Goal: Task Accomplishment & Management: Complete application form

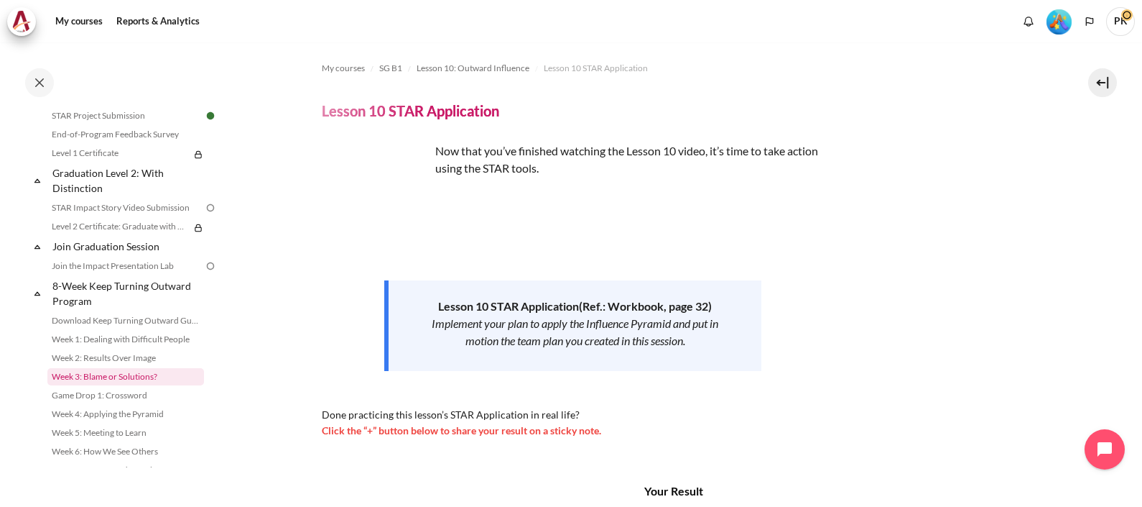
scroll to position [1678, 0]
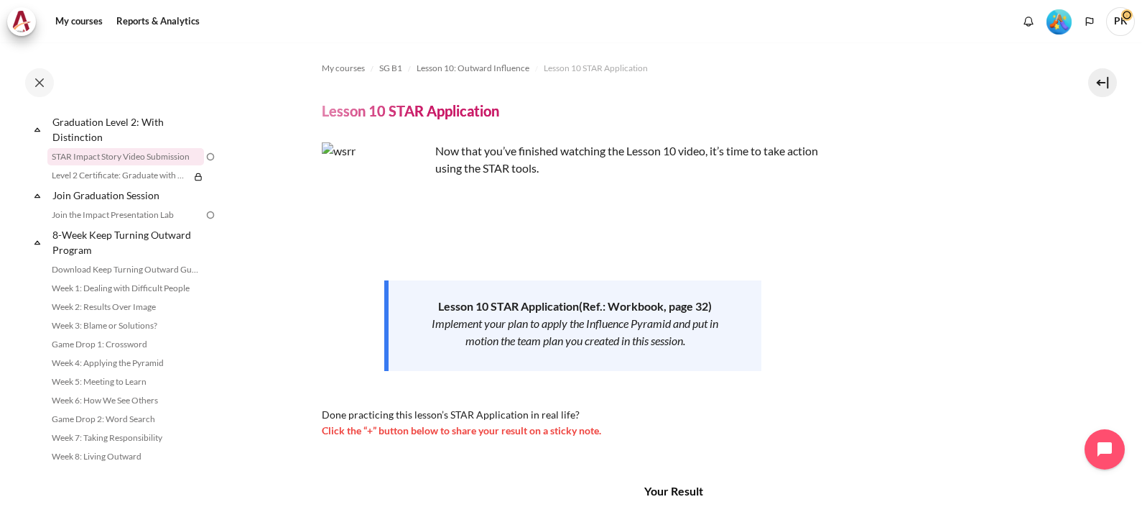
click at [162, 153] on link "STAR Impact Story Video Submission" at bounding box center [125, 156] width 157 height 17
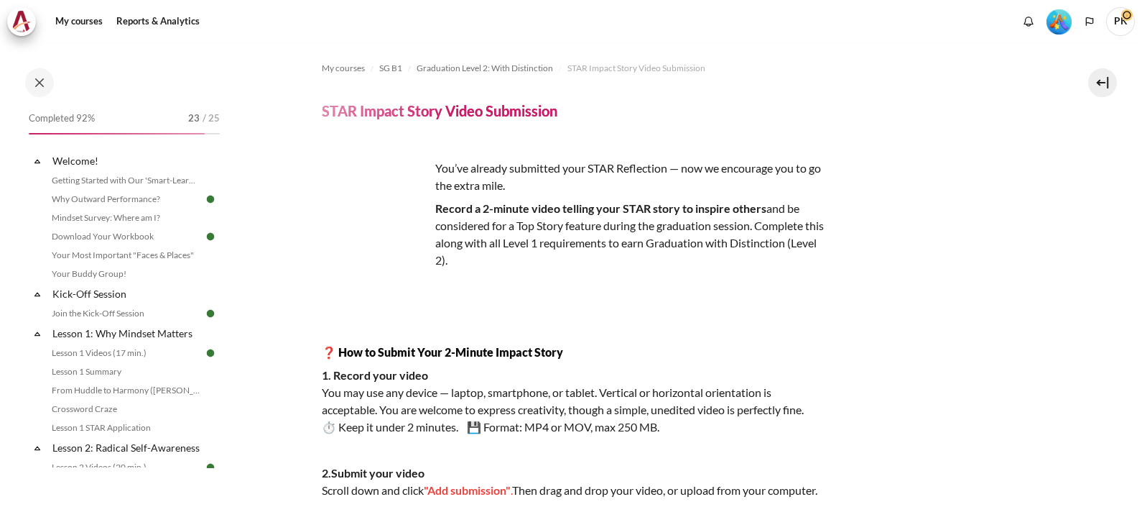
scroll to position [179, 0]
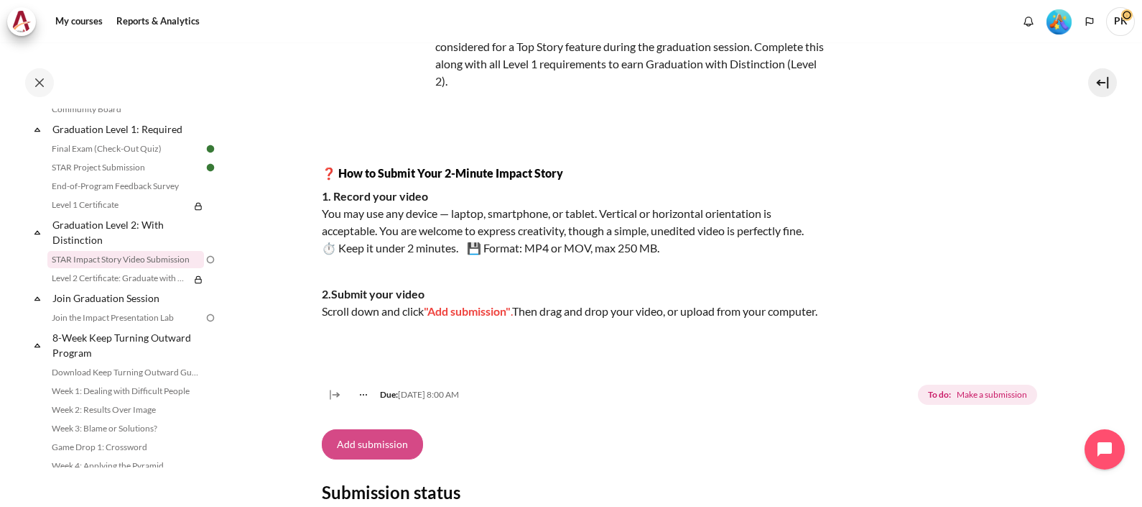
click at [373, 458] on button "Add submission" at bounding box center [372, 444] width 101 height 30
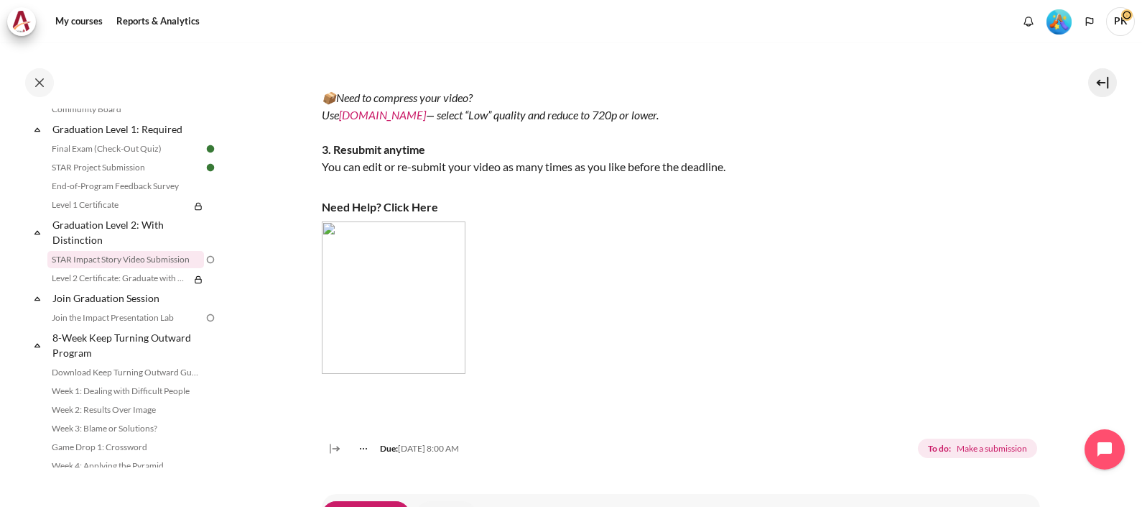
scroll to position [898, 0]
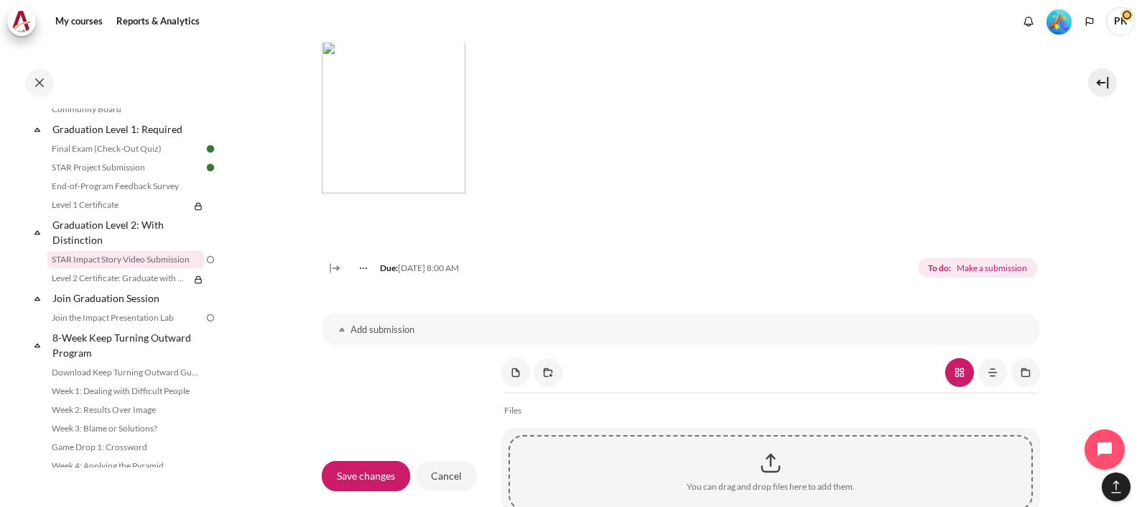
click at [382, 336] on h3 "Add submission" at bounding box center [681, 329] width 661 height 12
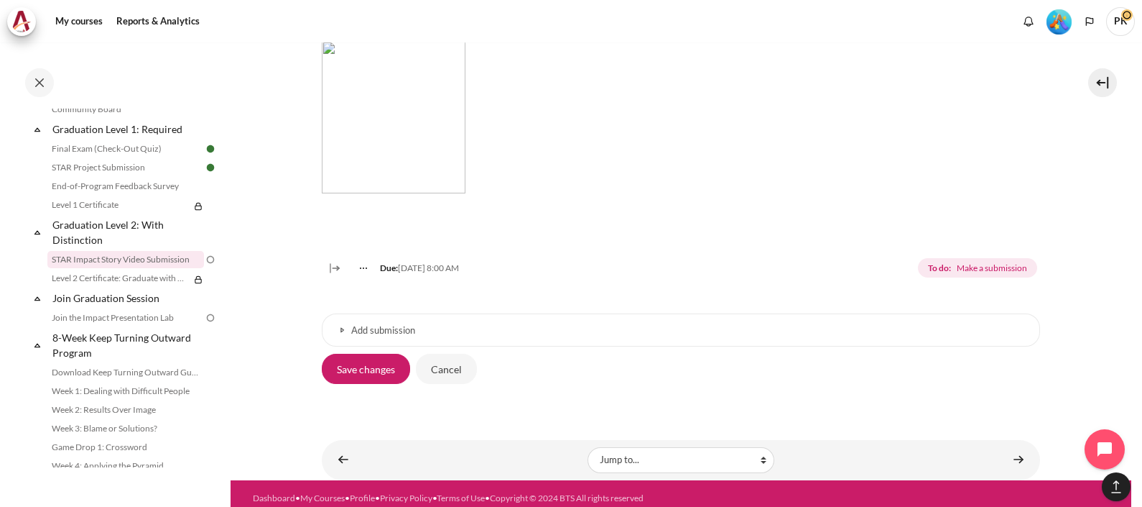
scroll to position [923, 0]
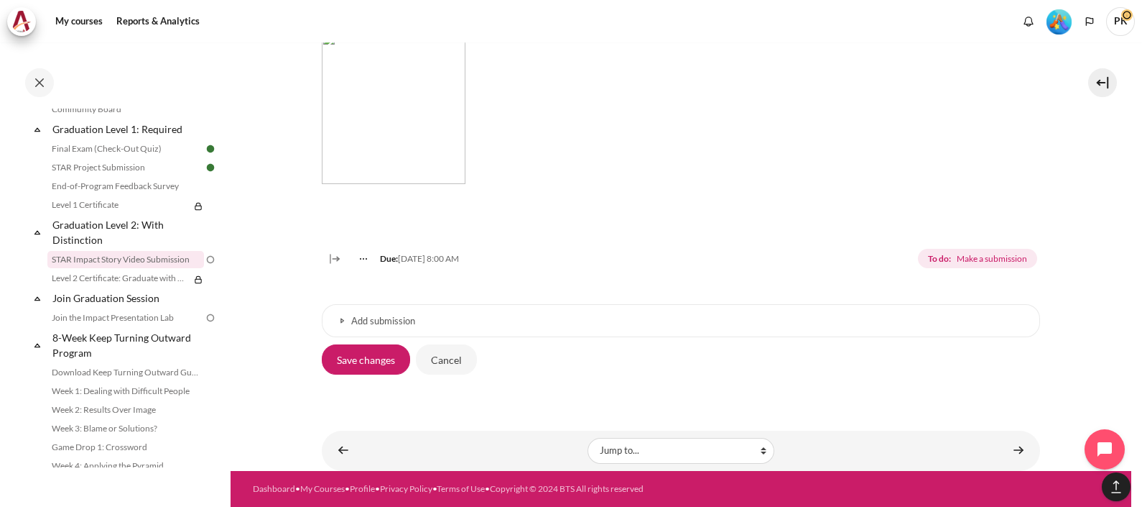
click at [383, 320] on h3 "Add submission" at bounding box center [681, 321] width 660 height 12
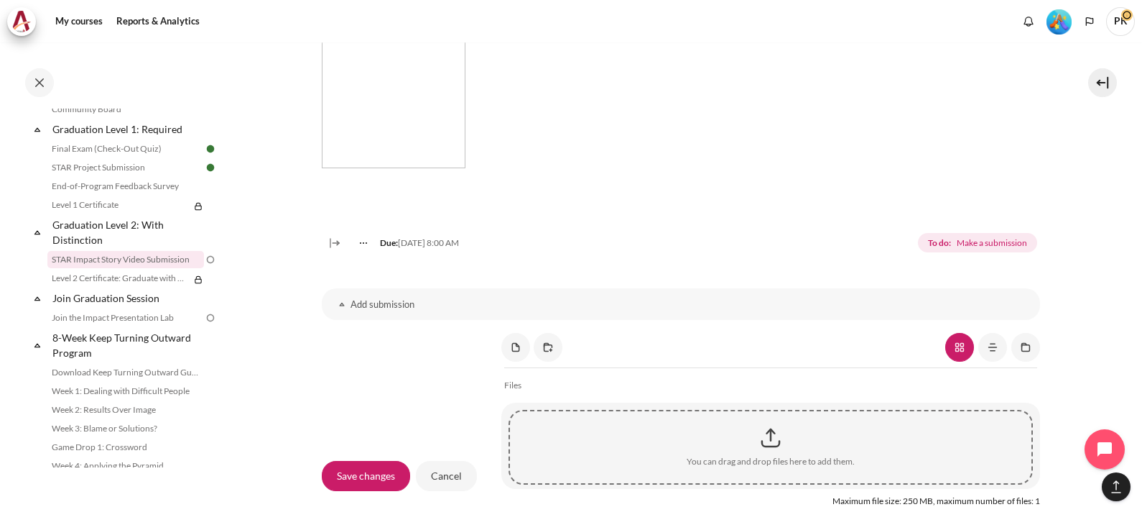
scroll to position [1013, 0]
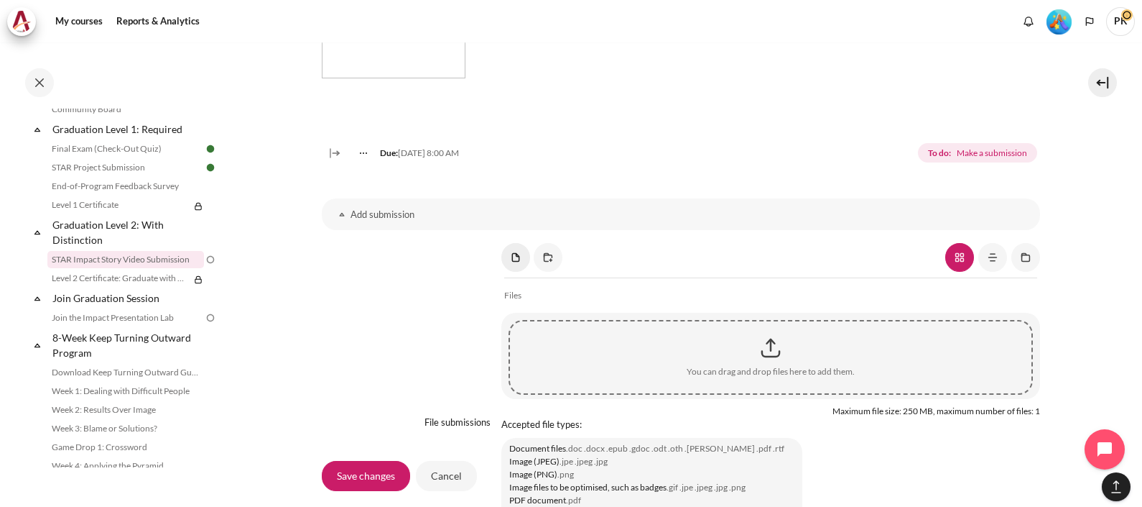
click at [517, 272] on link "Content" at bounding box center [516, 257] width 29 height 29
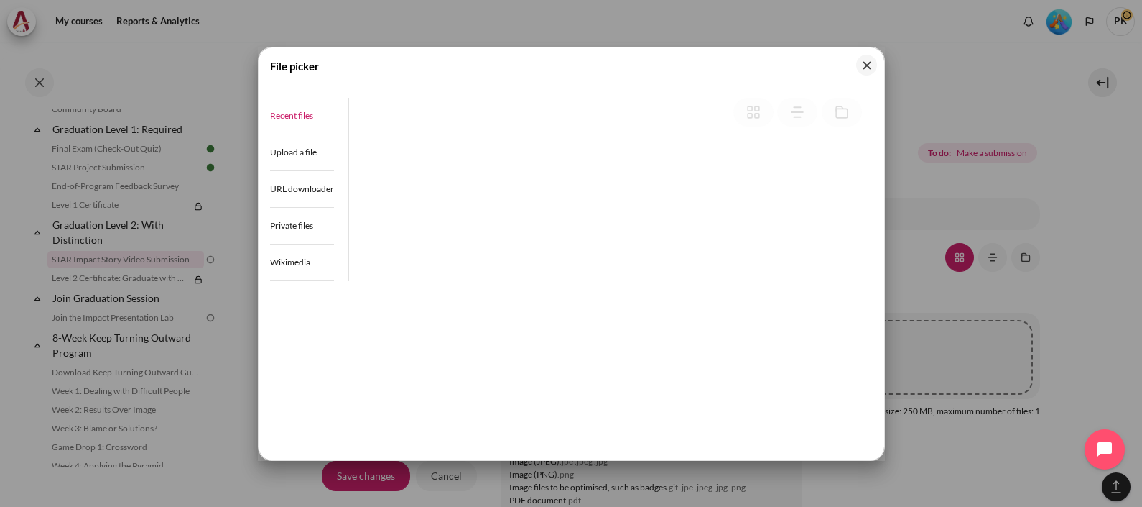
click at [299, 114] on span "Recent files" at bounding box center [291, 115] width 43 height 11
click at [296, 154] on span "Upload a file" at bounding box center [293, 152] width 47 height 11
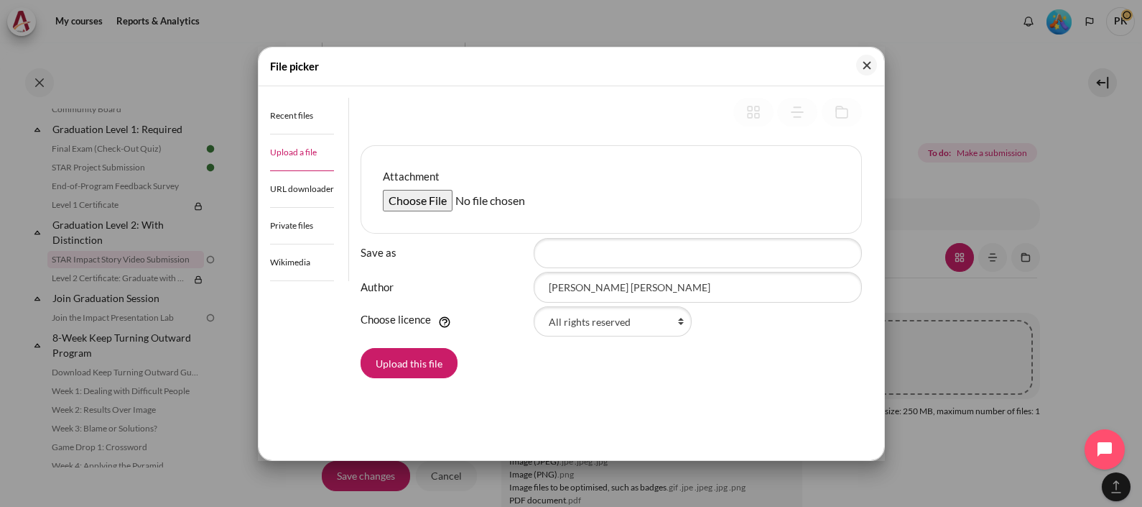
click at [420, 198] on input "Attachment" at bounding box center [493, 201] width 220 height 22
type input "C:\fakepath\Video Submission-20250826_100014-Meeting Recording.mp4"
click at [627, 256] on input "Save as" at bounding box center [698, 253] width 328 height 30
type input "S"
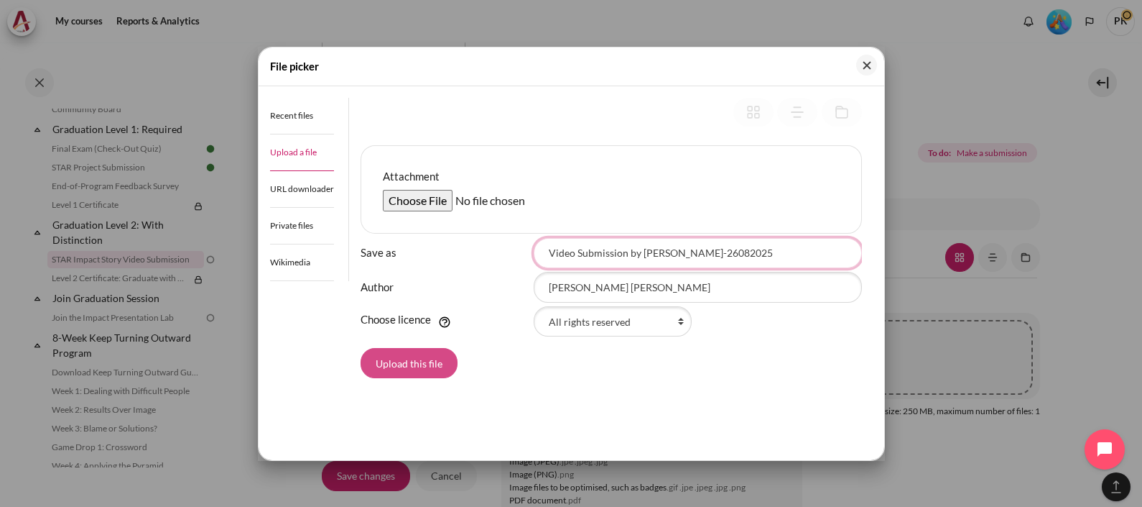
type input "Video Submission by Pui Ling-26082025"
click at [431, 356] on button "Upload this file" at bounding box center [409, 363] width 97 height 30
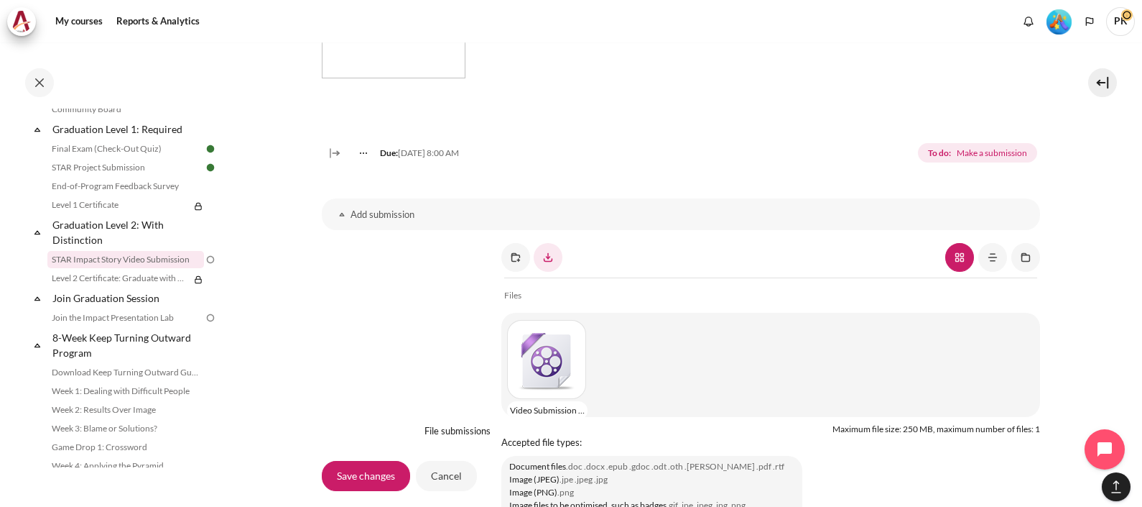
scroll to position [1283, 0]
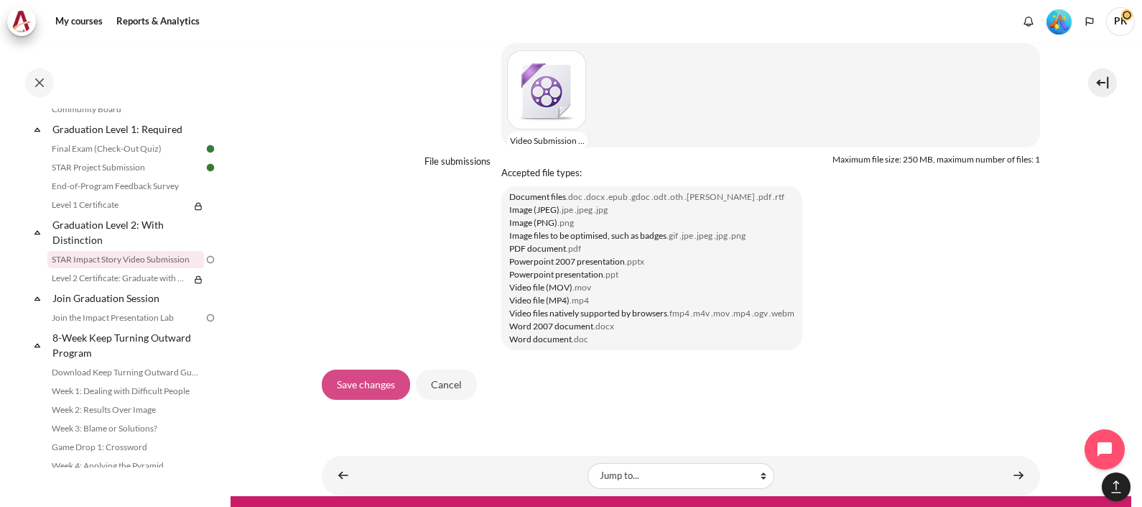
click at [361, 395] on input "Save changes" at bounding box center [366, 384] width 88 height 30
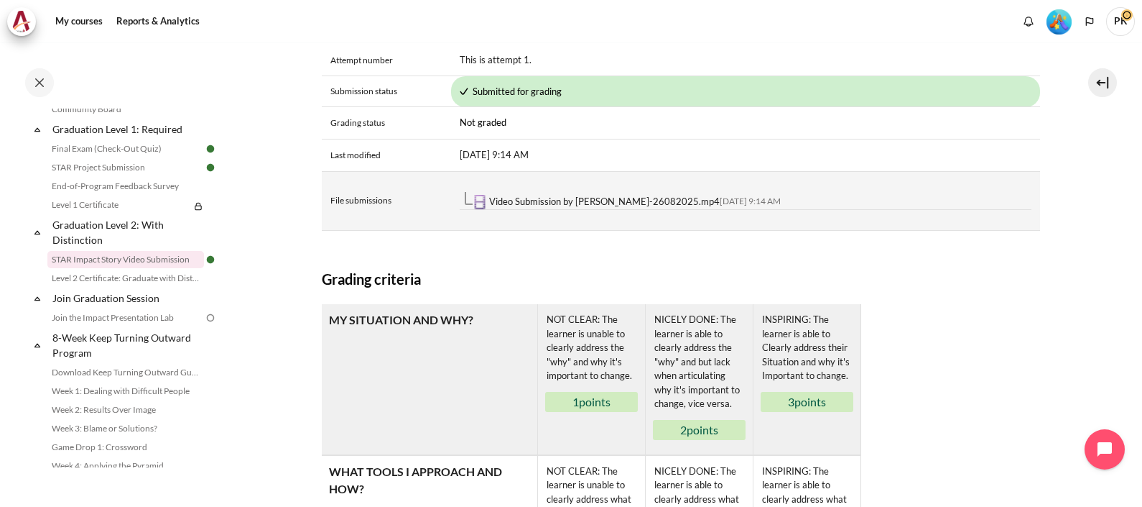
scroll to position [718, 0]
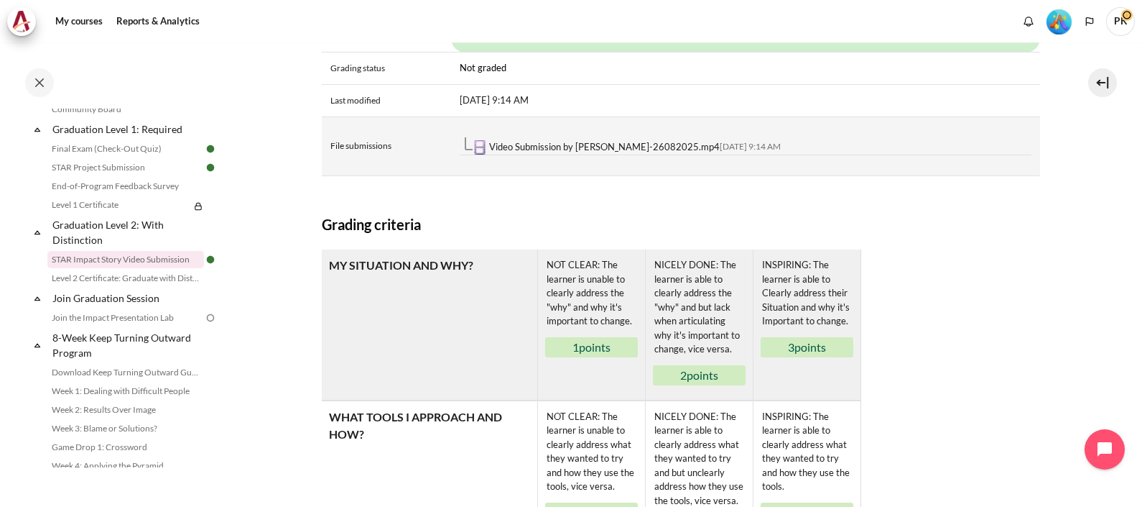
click at [583, 152] on link "Video Submission by Pui Ling-26082025.mp4" at bounding box center [604, 146] width 231 height 11
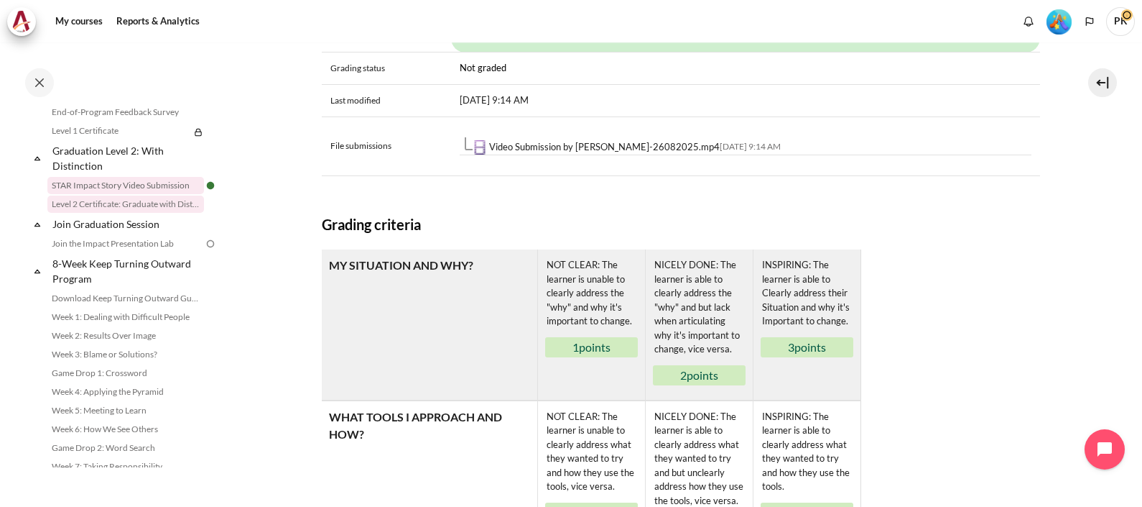
scroll to position [1678, 0]
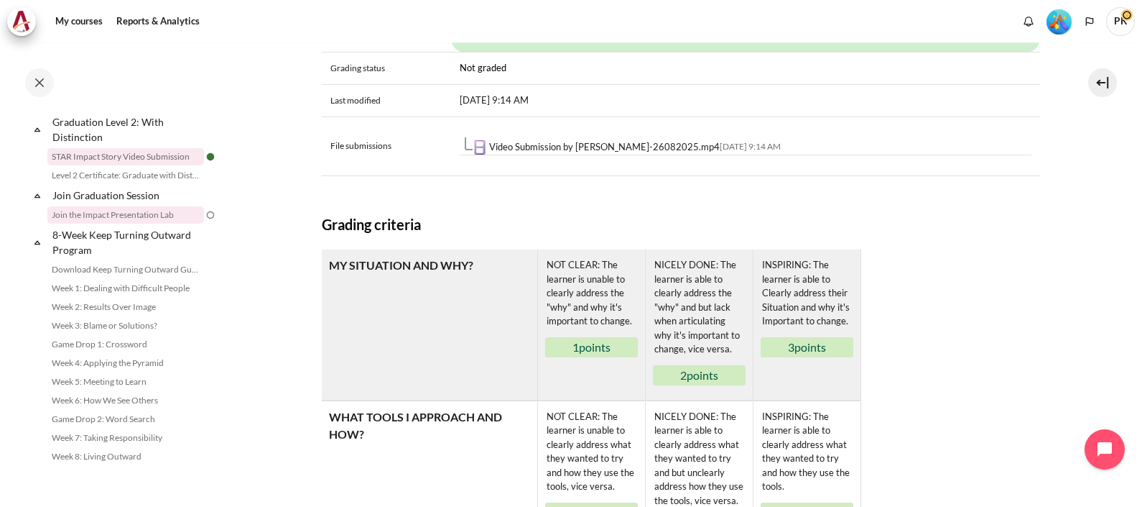
click at [169, 216] on link "Join the Impact Presentation Lab" at bounding box center [125, 214] width 157 height 17
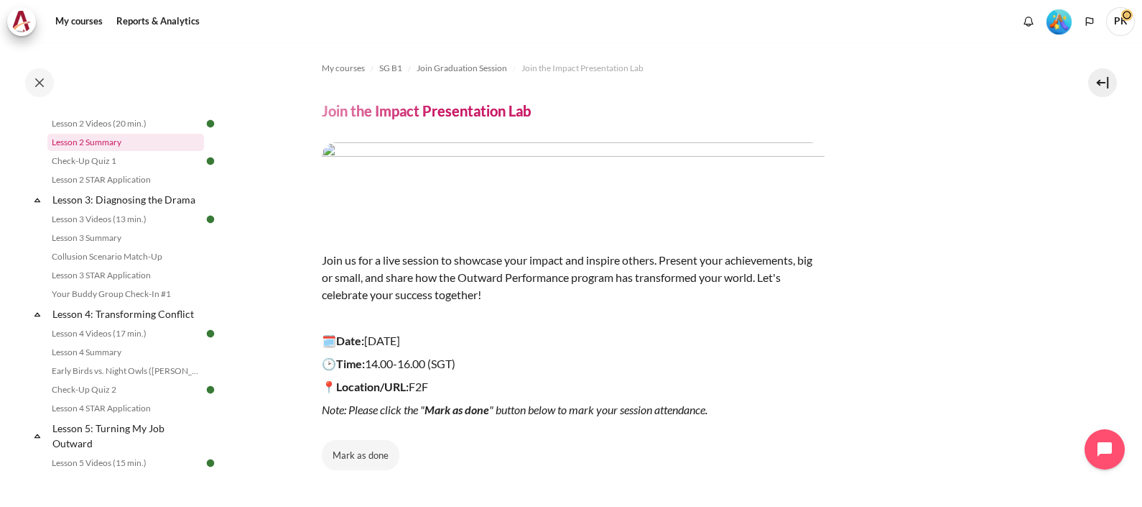
scroll to position [269, 0]
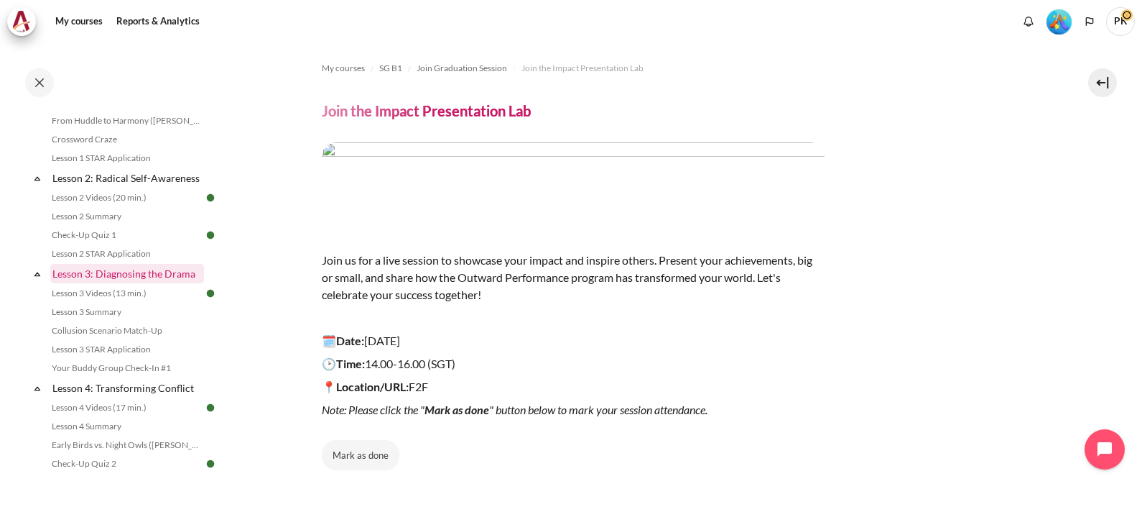
click at [122, 283] on link "Lesson 3: Diagnosing the Drama" at bounding box center [127, 273] width 154 height 19
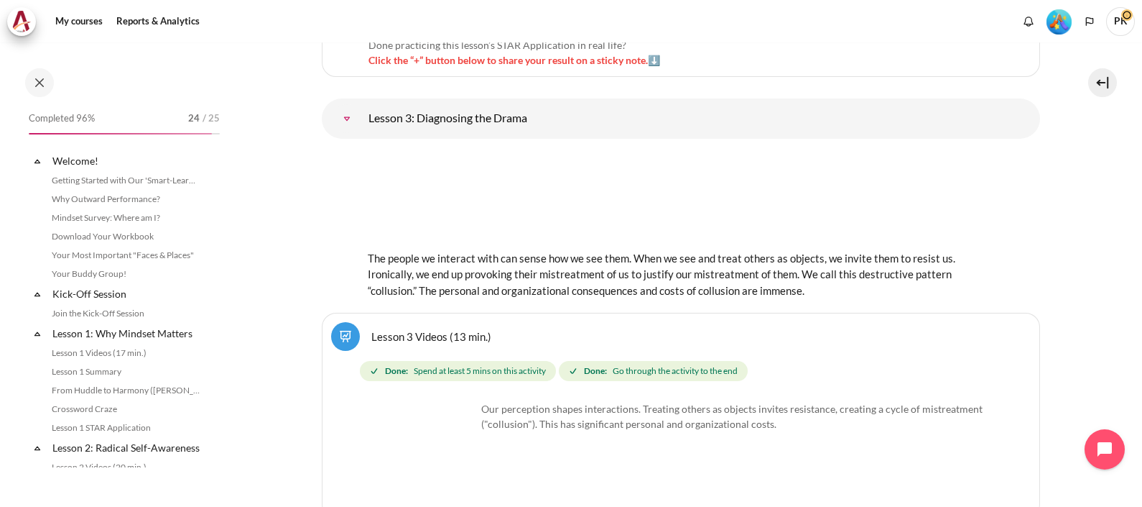
scroll to position [381, 0]
